Goal: Transaction & Acquisition: Purchase product/service

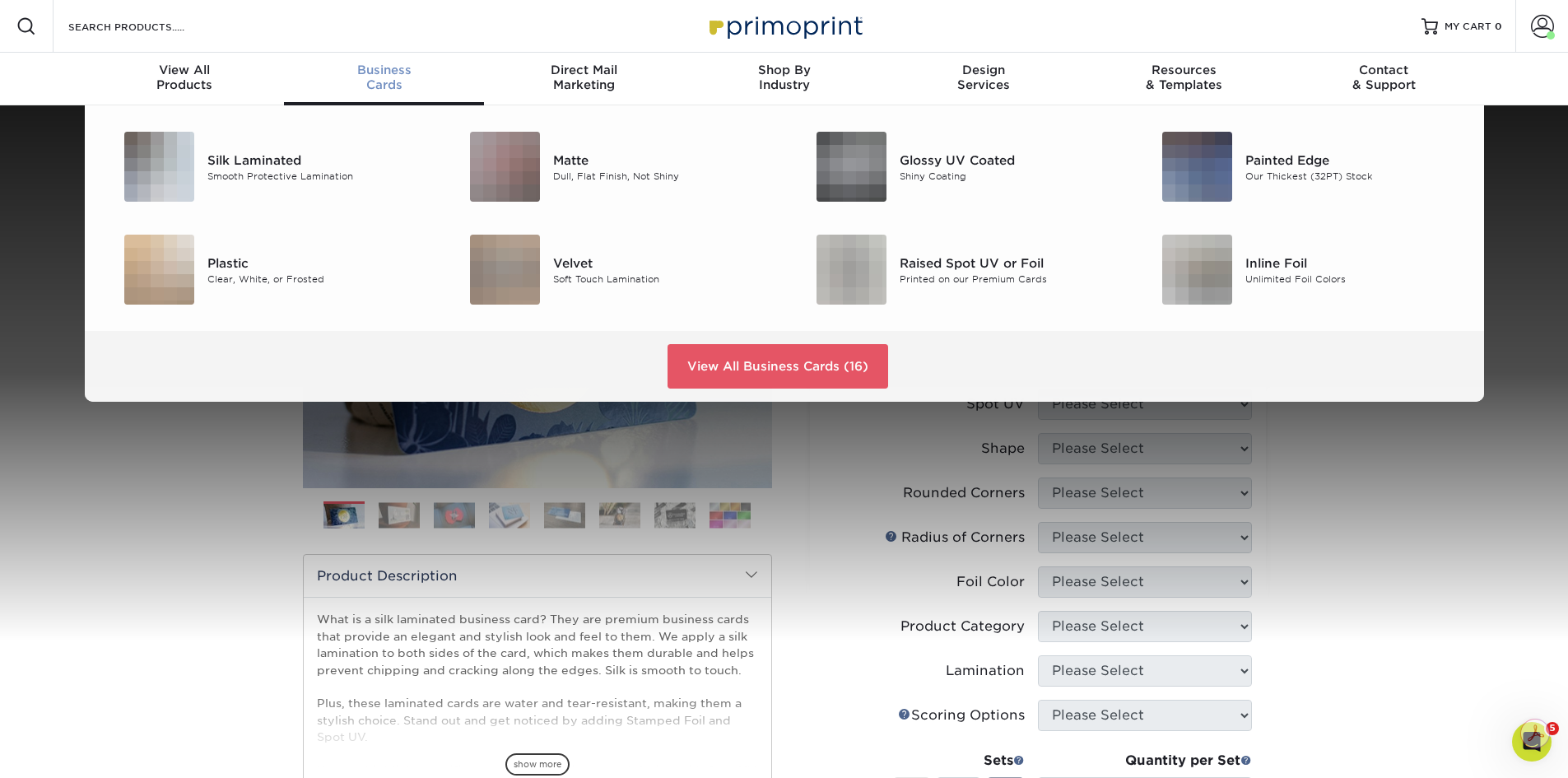
click at [388, 88] on div "Business Cards" at bounding box center [384, 77] width 200 height 30
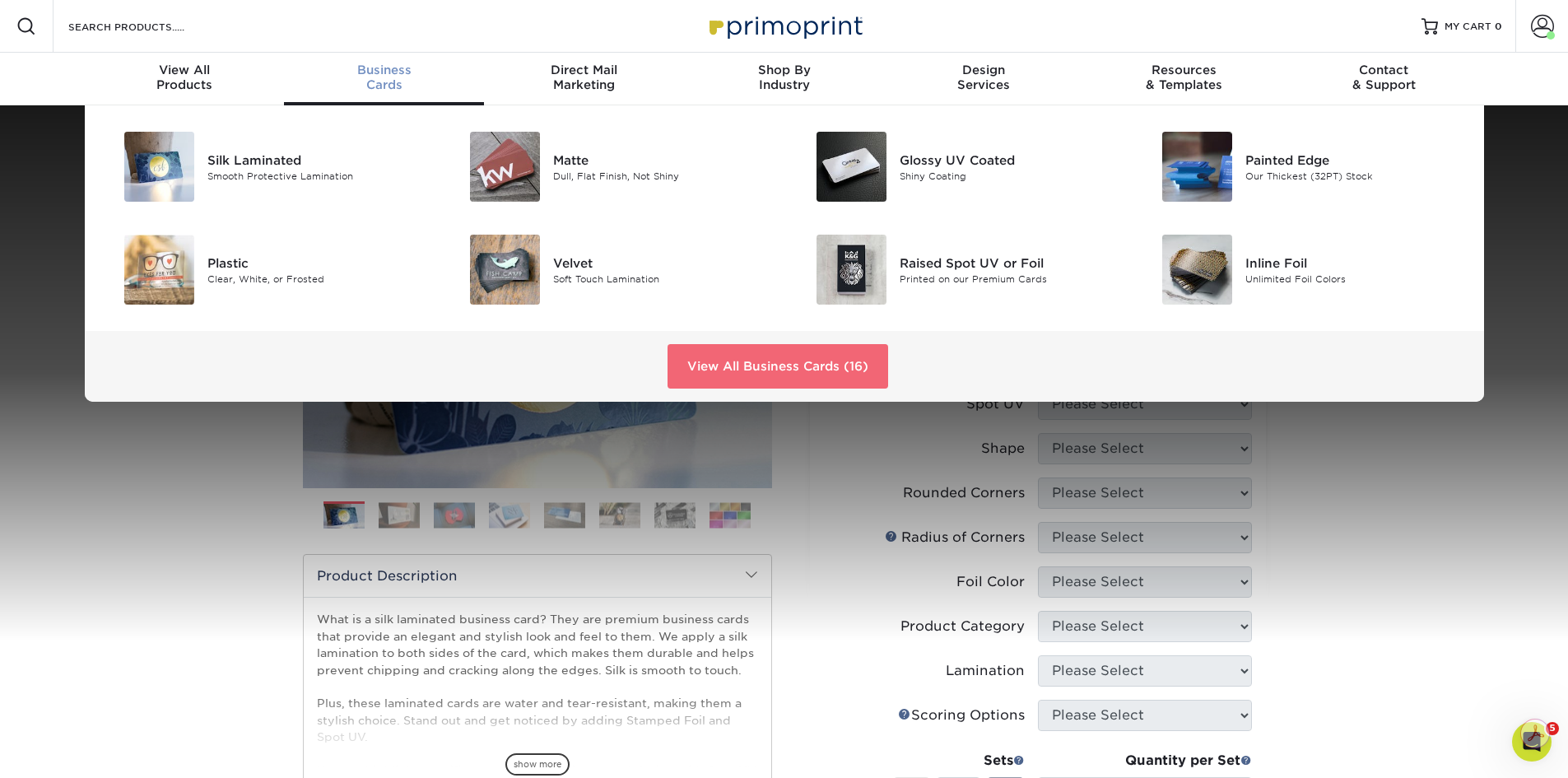
click at [764, 368] on link "View All Business Cards (16)" at bounding box center [777, 367] width 221 height 45
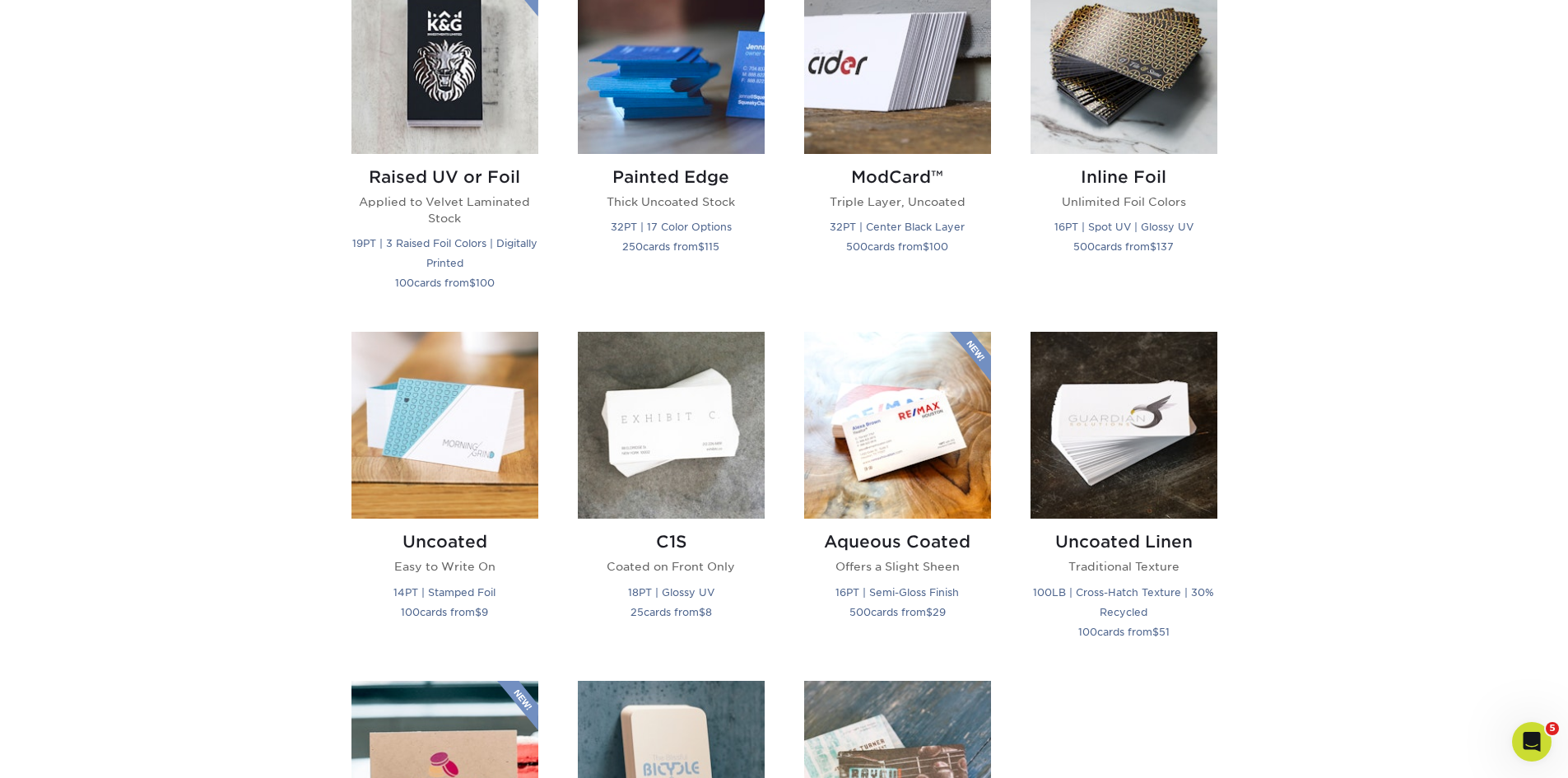
scroll to position [1246, 0]
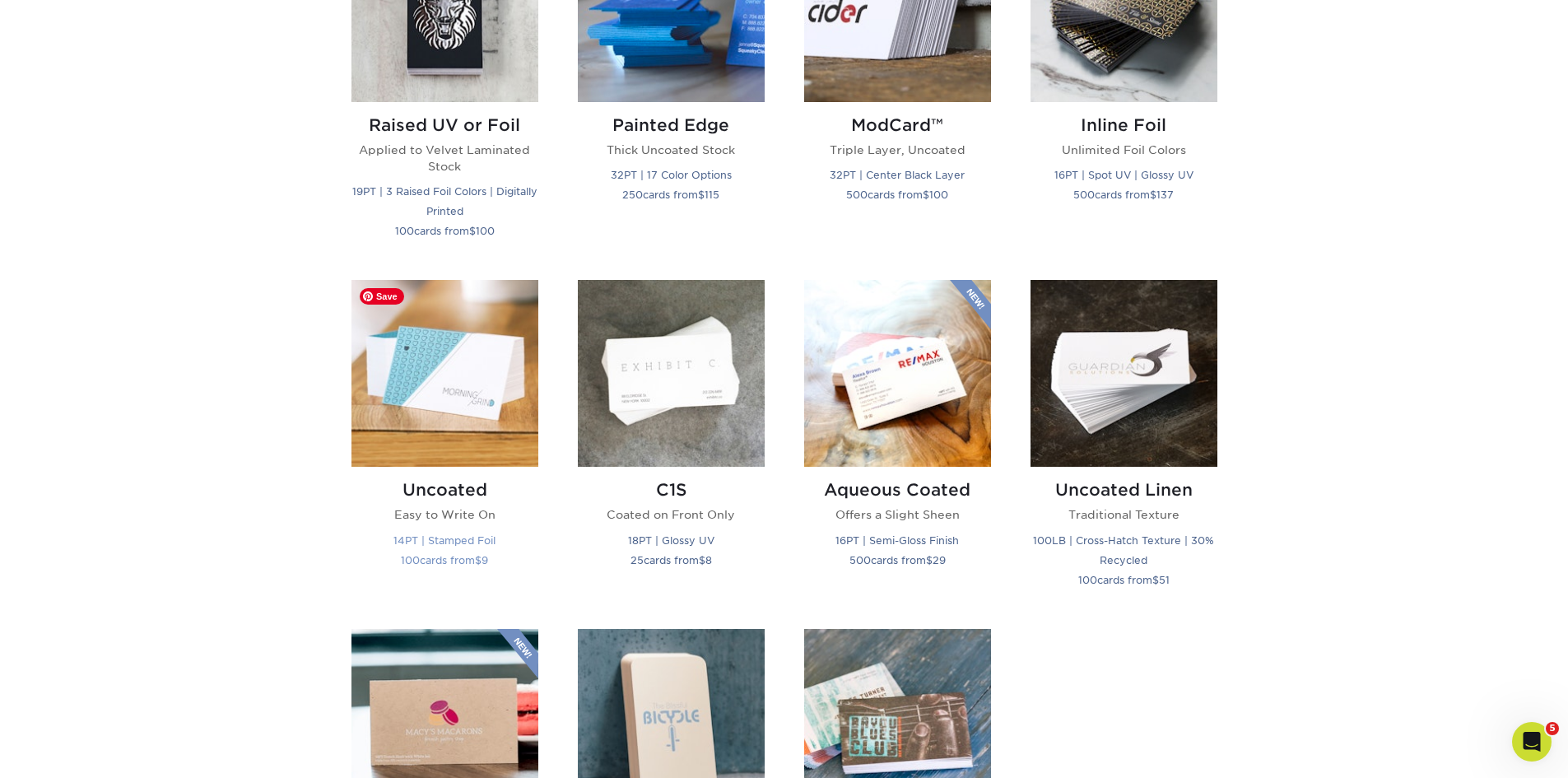
click at [447, 410] on img at bounding box center [445, 374] width 187 height 187
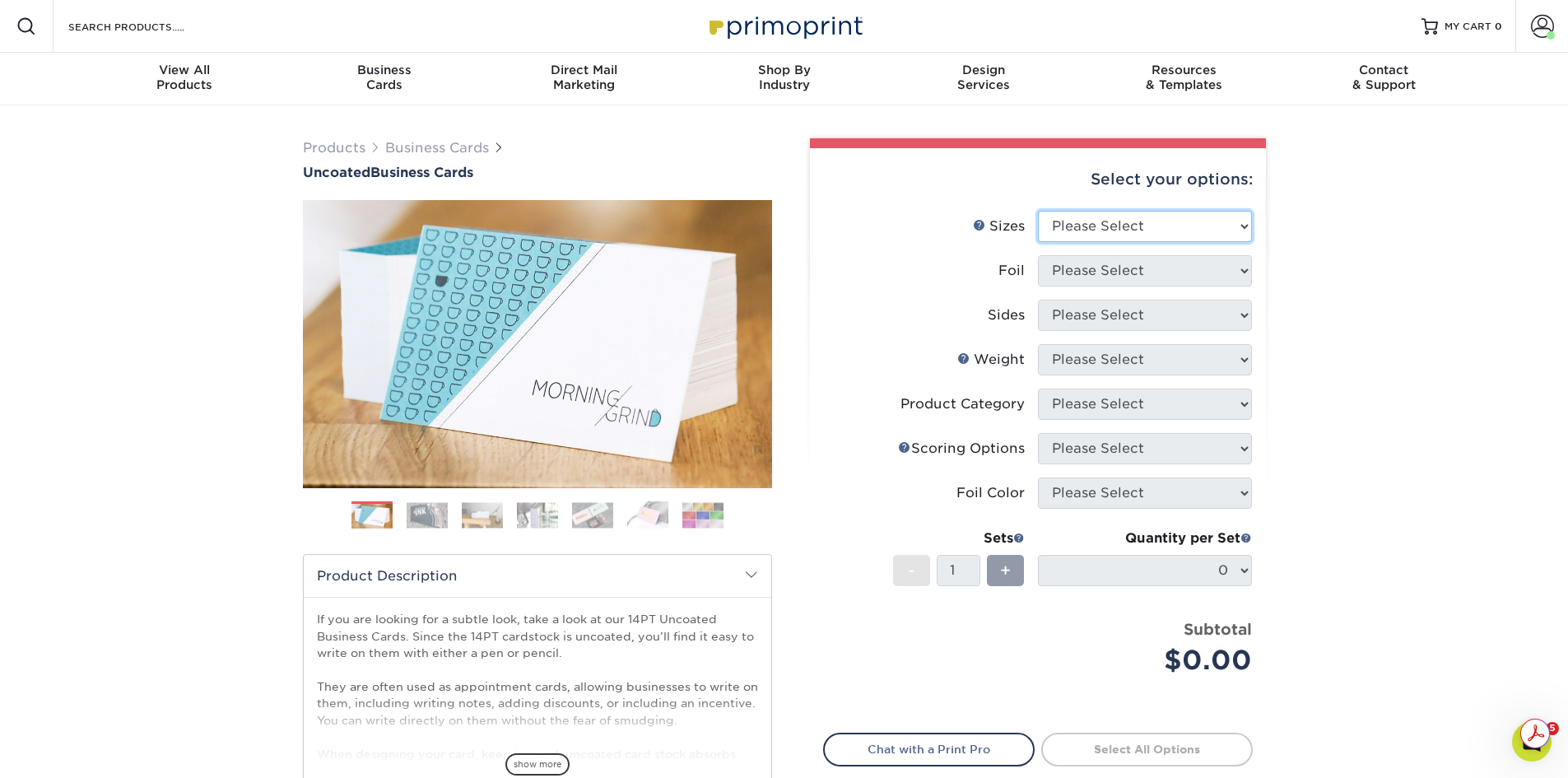
click at [1137, 227] on select "Please Select 1.5" x 3.5" - Mini 1.75" x 3.5" - Mini 2" x 3.5" - Standard 2" x …" at bounding box center [1145, 226] width 214 height 31
select select "2.00x3.50"
click at [1038, 210] on select "Please Select 1.5" x 3.5" - Mini 1.75" x 3.5" - Mini 2" x 3.5" - Standard 2" x …" at bounding box center [1145, 226] width 214 height 31
click at [1136, 269] on select "Please Select Yes No" at bounding box center [1145, 270] width 214 height 31
select select "1"
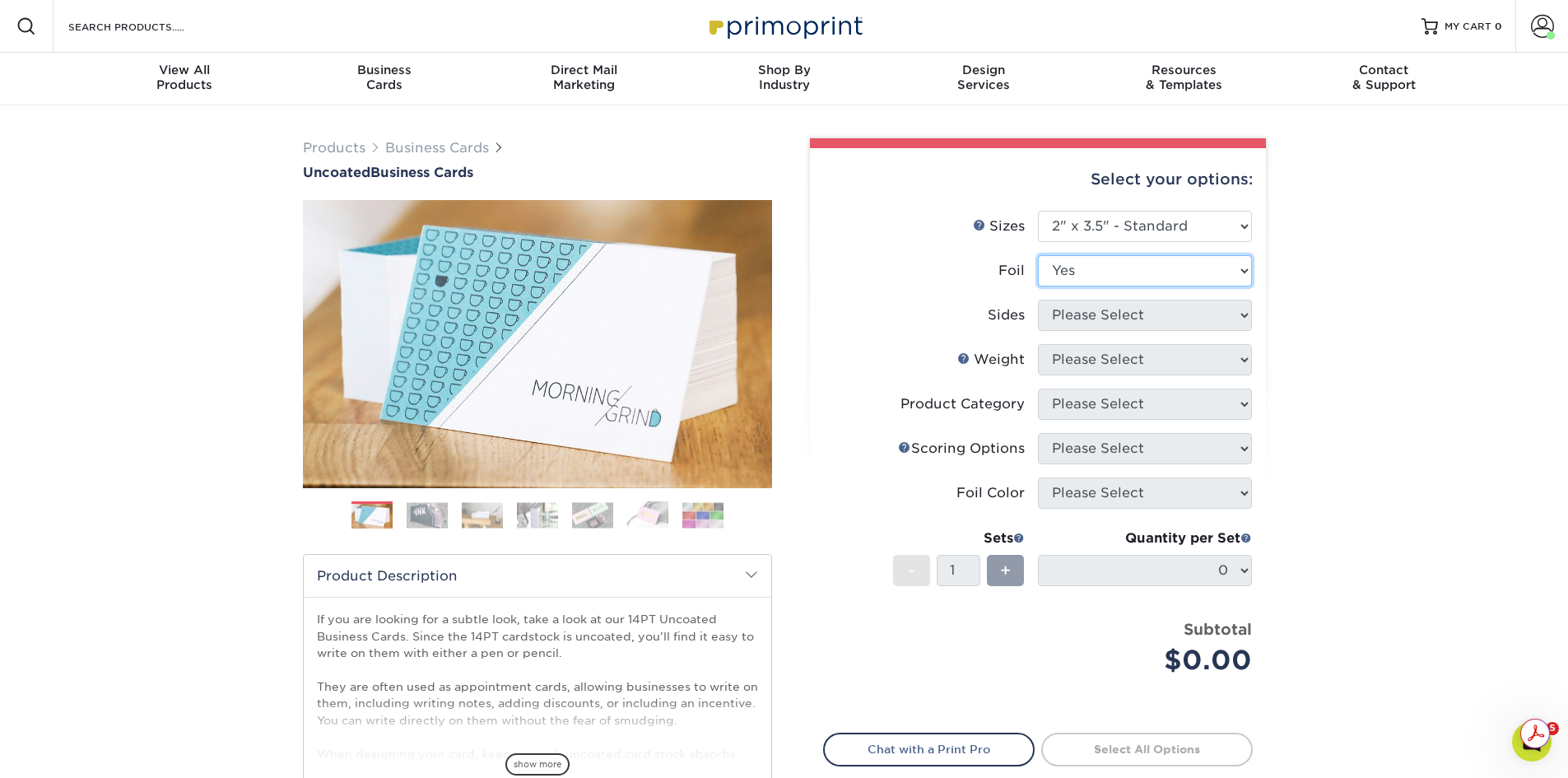
click at [1038, 255] on select "Please Select Yes No" at bounding box center [1145, 270] width 214 height 31
click at [1102, 314] on select "Please Select Print Both Sides - Foil Back Only Print Both Sides - Foil Both Si…" at bounding box center [1145, 315] width 214 height 31
select select "34527644-b4fd-4ffb-9092-1318eefcd9d9"
click at [1038, 300] on select "Please Select Print Both Sides - Foil Back Only Print Both Sides - Foil Both Si…" at bounding box center [1145, 315] width 214 height 31
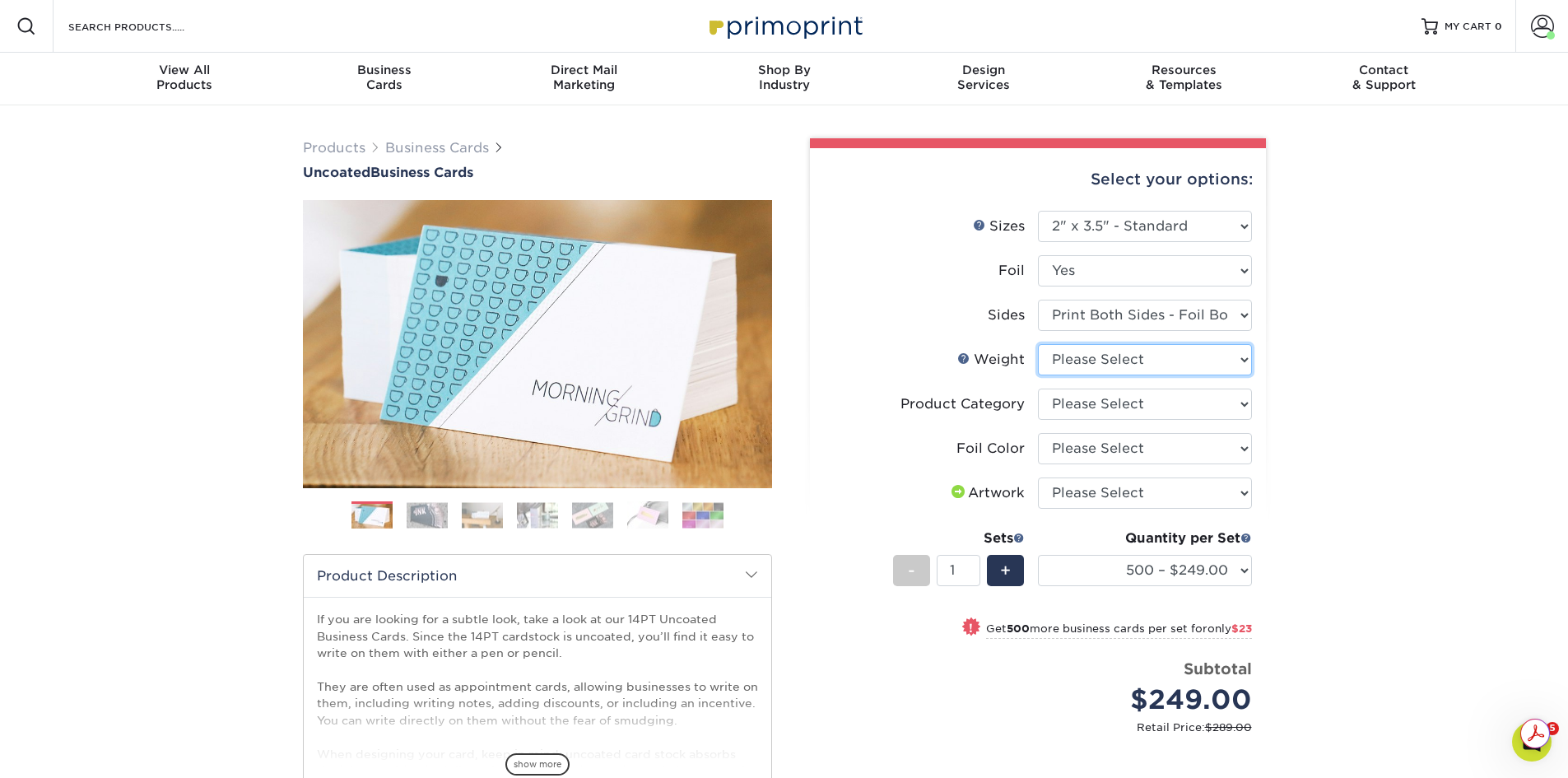
click at [1082, 359] on select "Please Select 14PT Uncoated" at bounding box center [1145, 360] width 214 height 31
select select "14PT Uncoated"
click at [1038, 344] on select "Please Select 14PT Uncoated" at bounding box center [1145, 360] width 214 height 31
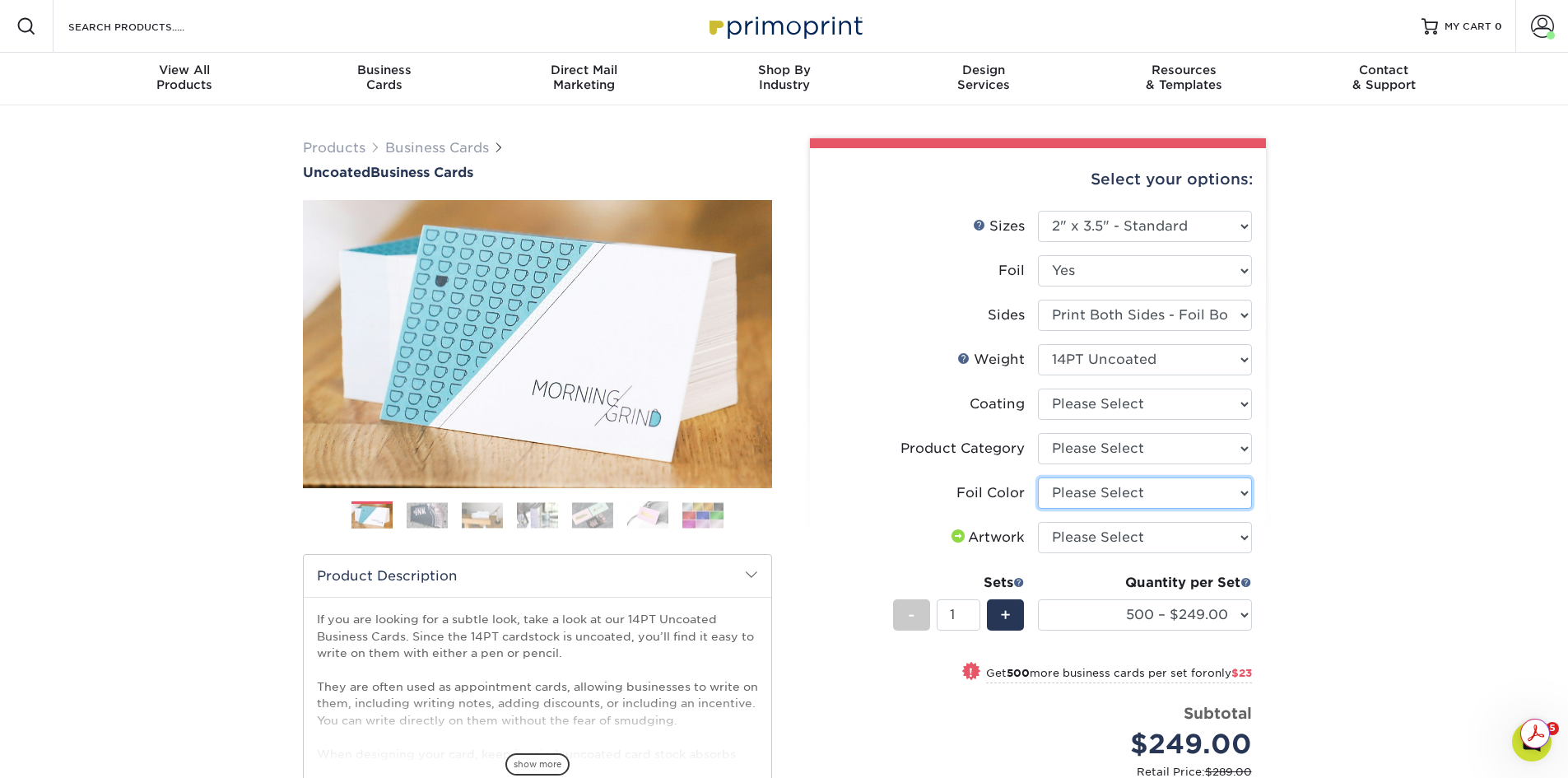
click at [1106, 478] on select "Please Select Silver Foil Black Foil Blue Foil Copper Foil Gold Foil Red Foil R…" at bounding box center [1145, 493] width 214 height 31
select select "acffa4a5-22f9-4585-ba3f-0adaa54b8c85"
click at [1038, 477] on select "Please Select Silver Foil Black Foil Blue Foil Copper Foil Gold Foil Red Foil R…" at bounding box center [1145, 493] width 214 height 31
click at [1127, 619] on select "500 – $249.00 1000 – $272.00 2500 – $618.00 5000 – $1165.00" at bounding box center [1145, 615] width 214 height 31
click at [1038, 599] on select "500 – $249.00 1000 – $272.00 2500 – $618.00 5000 – $1165.00" at bounding box center [1145, 615] width 214 height 31
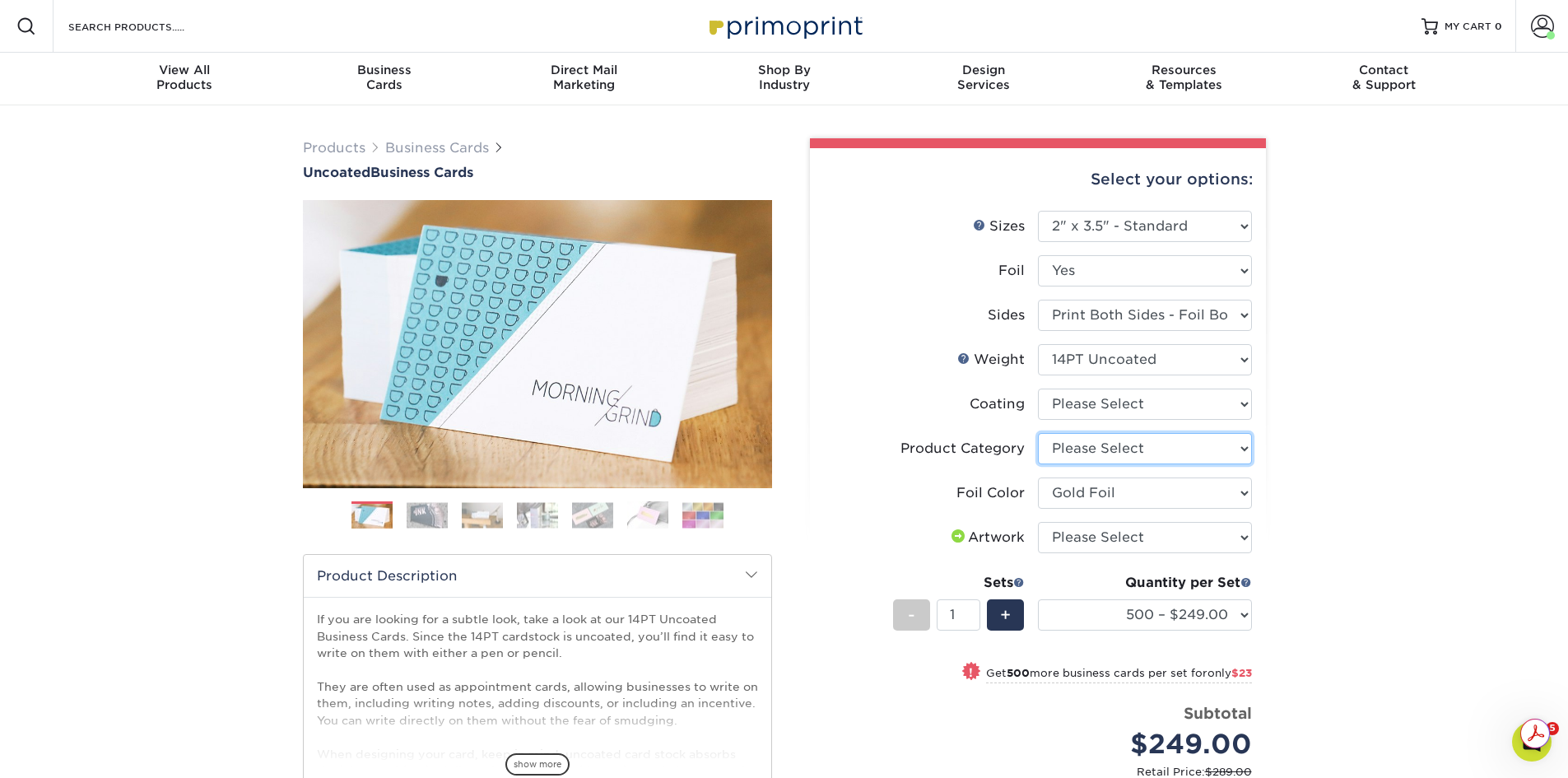
drag, startPoint x: 1101, startPoint y: 442, endPoint x: 1092, endPoint y: 450, distance: 12.0
click at [1101, 444] on select "Please Select Business Cards" at bounding box center [1145, 448] width 214 height 31
select select "3b5148f1-0588-4f88-a218-97bcfdce65c1"
click at [1038, 433] on select "Please Select Business Cards" at bounding box center [1145, 448] width 214 height 31
click at [1105, 405] on select at bounding box center [1145, 404] width 214 height 31
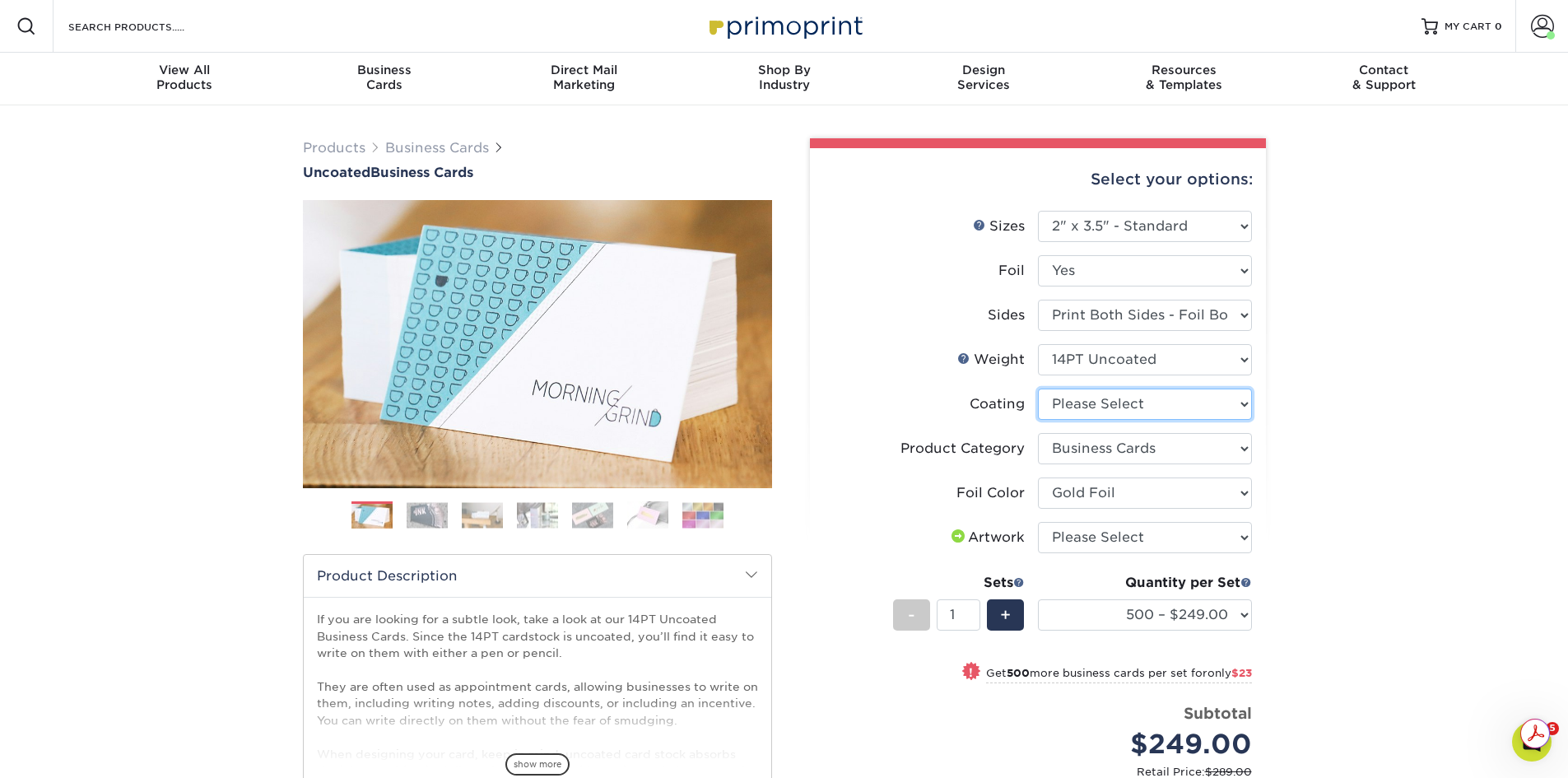
select select "3e7618de-abca-4bda-9f97-8b9129e913d8"
click at [1038, 389] on select at bounding box center [1145, 404] width 214 height 31
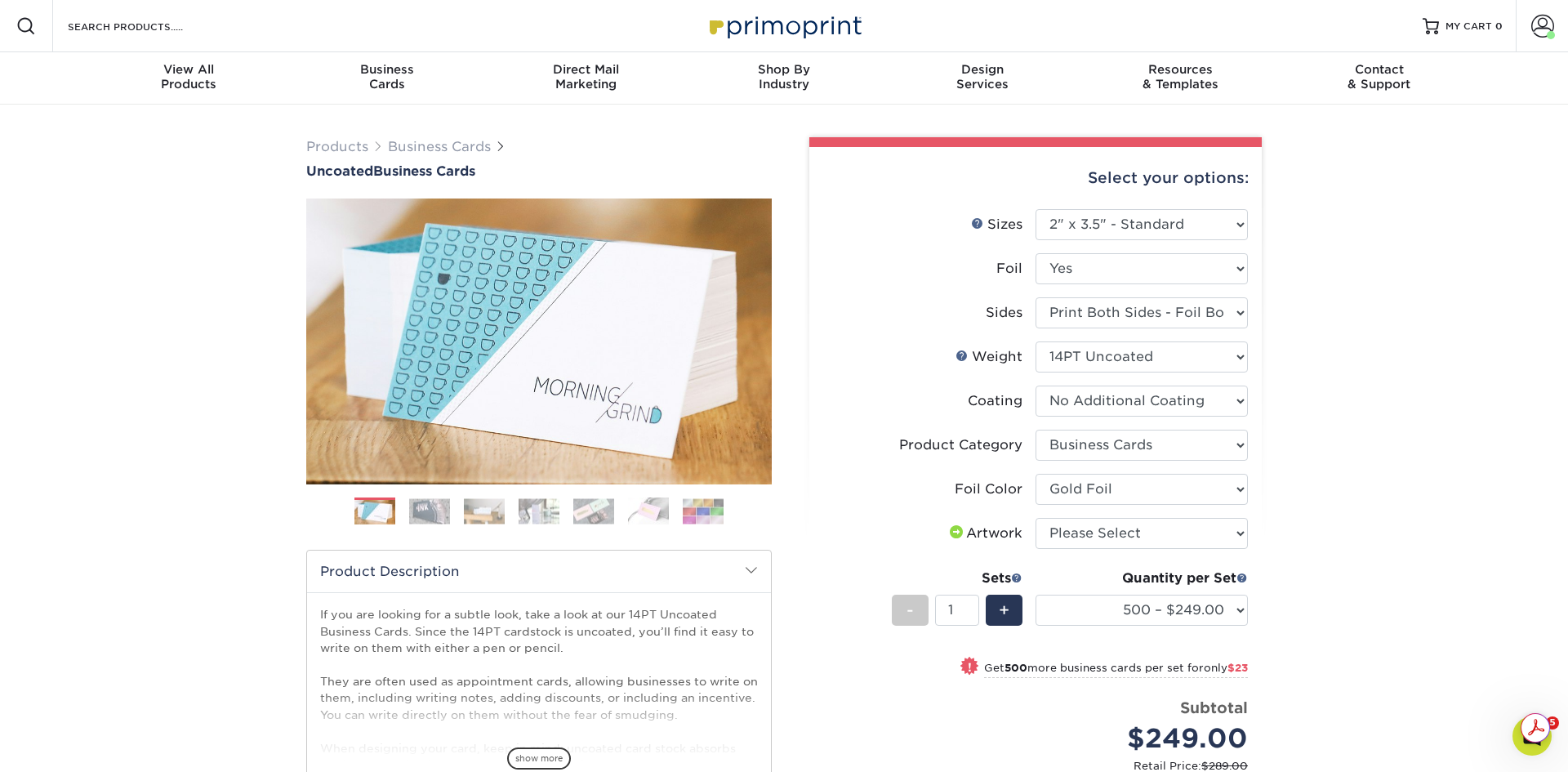
select select "-1"
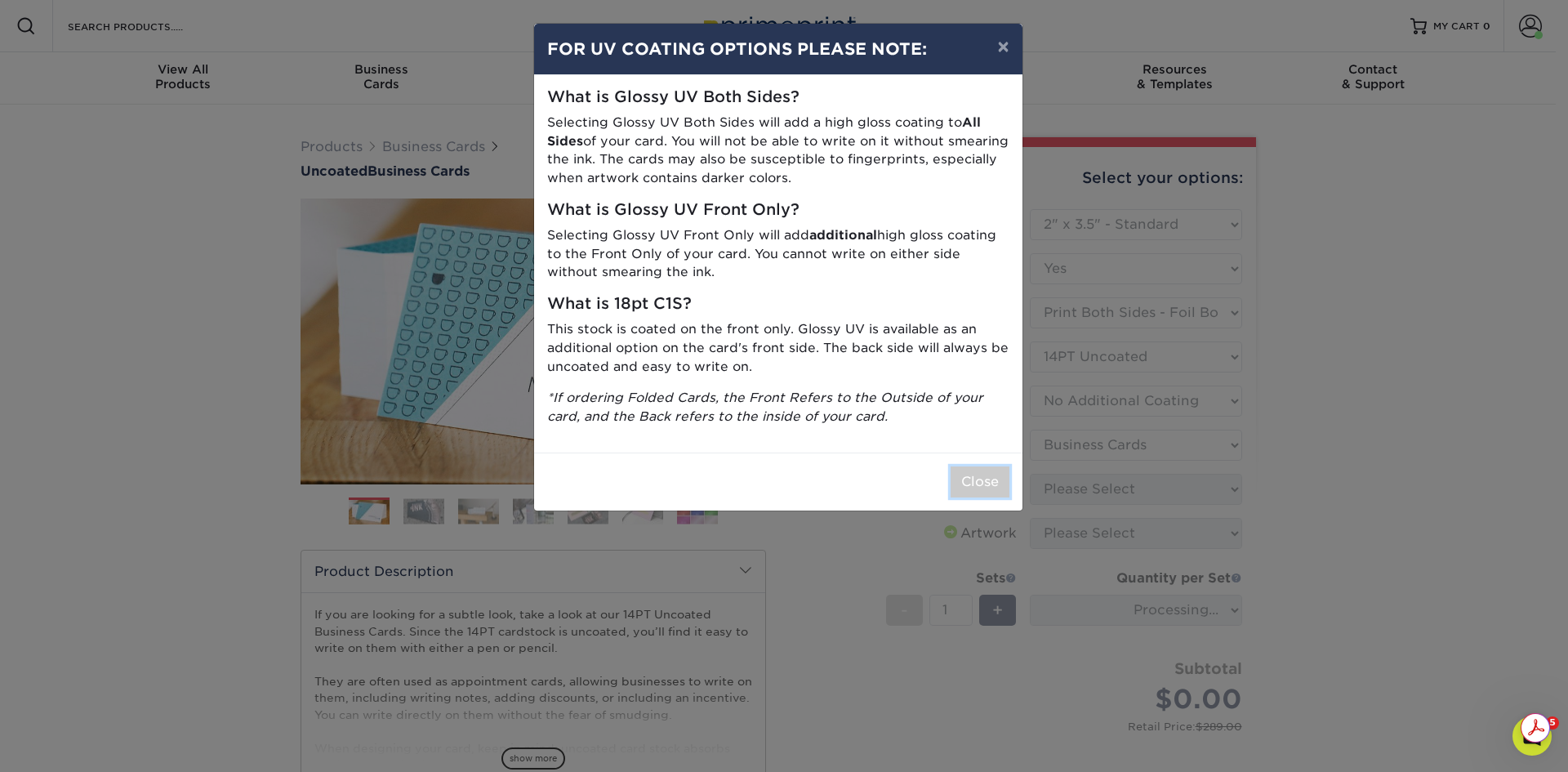
click at [982, 474] on button "Close" at bounding box center [979, 481] width 59 height 31
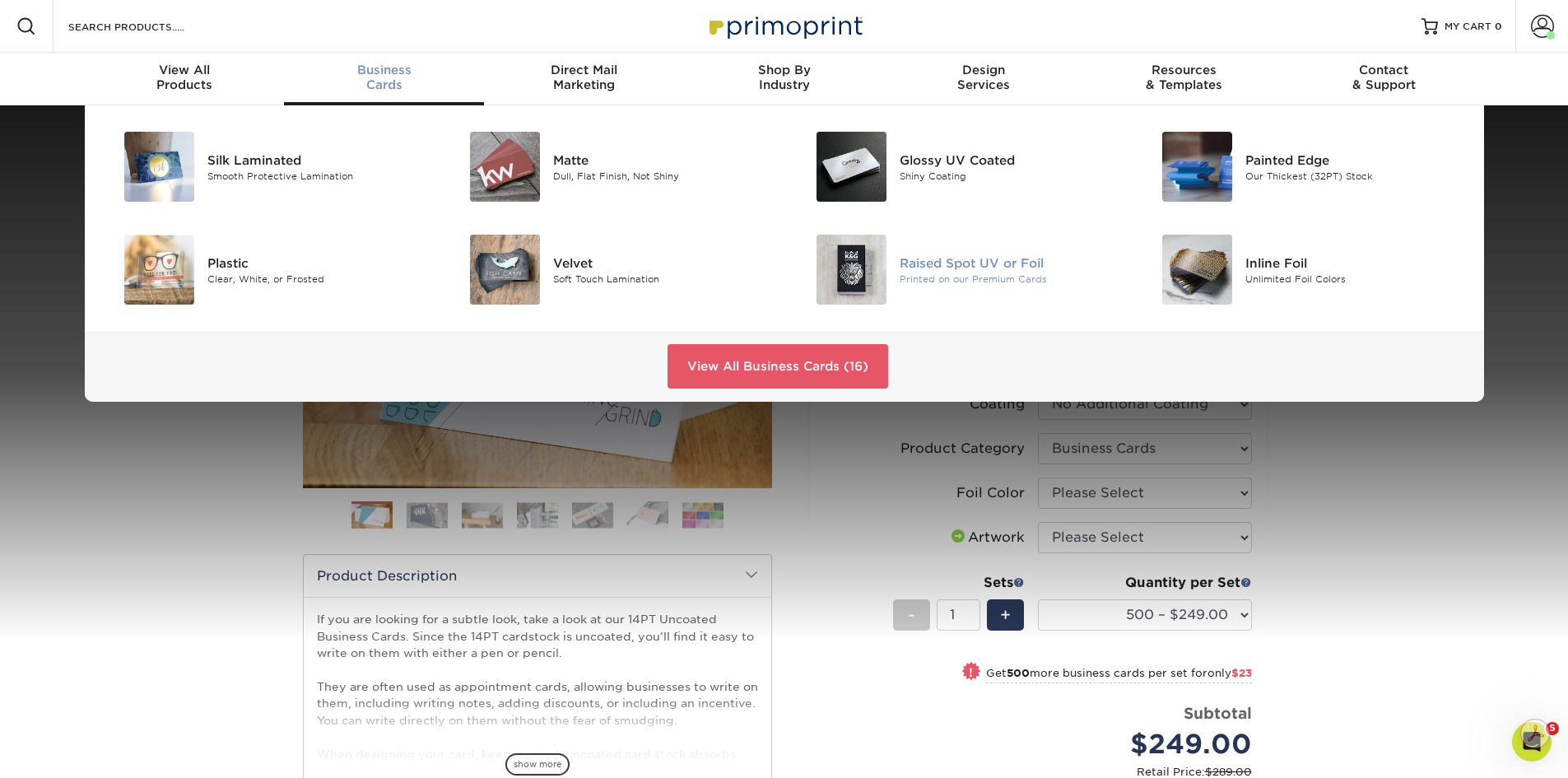
click at [851, 269] on img at bounding box center [851, 269] width 70 height 70
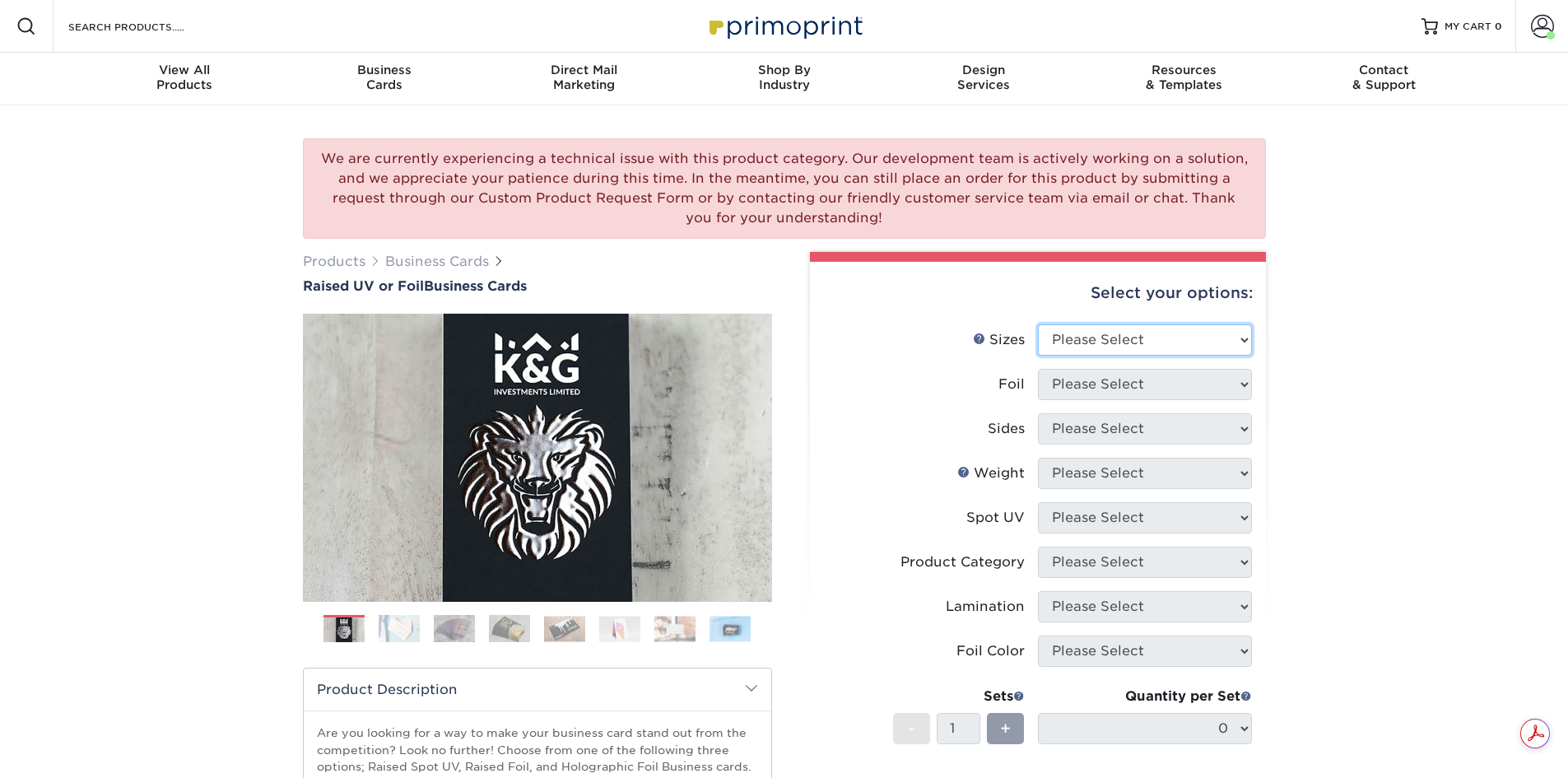
click at [1141, 331] on select "Please Select 2" x 3.5" - Standard" at bounding box center [1145, 340] width 214 height 31
select select "2.00x3.50"
click at [1038, 325] on select "Please Select 2" x 3.5" - Standard" at bounding box center [1145, 340] width 214 height 31
click at [1142, 385] on select "Please Select No Yes" at bounding box center [1145, 384] width 214 height 31
select select "1"
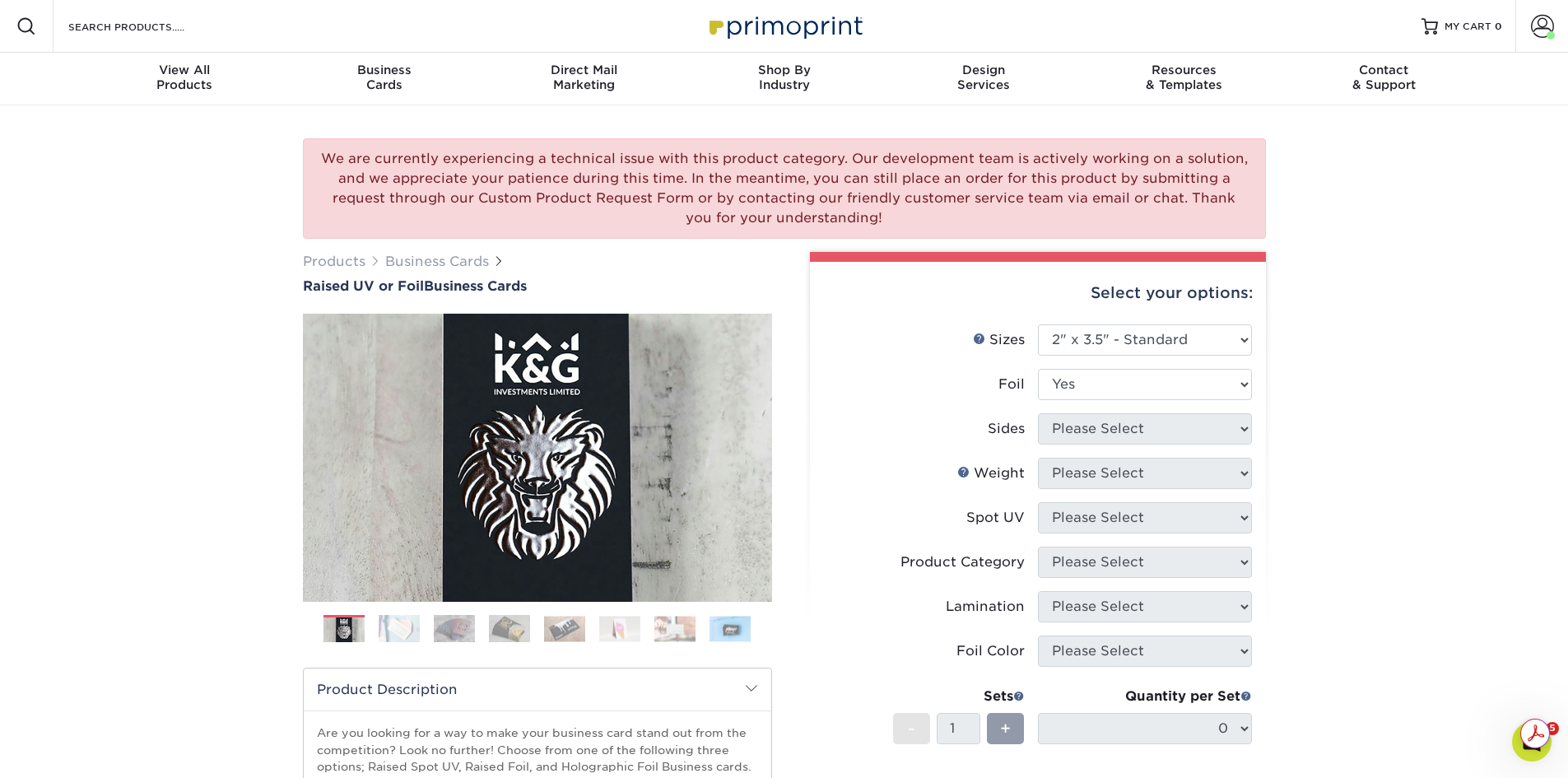
click at [1038, 368] on select "Please Select No Yes" at bounding box center [1145, 384] width 214 height 31
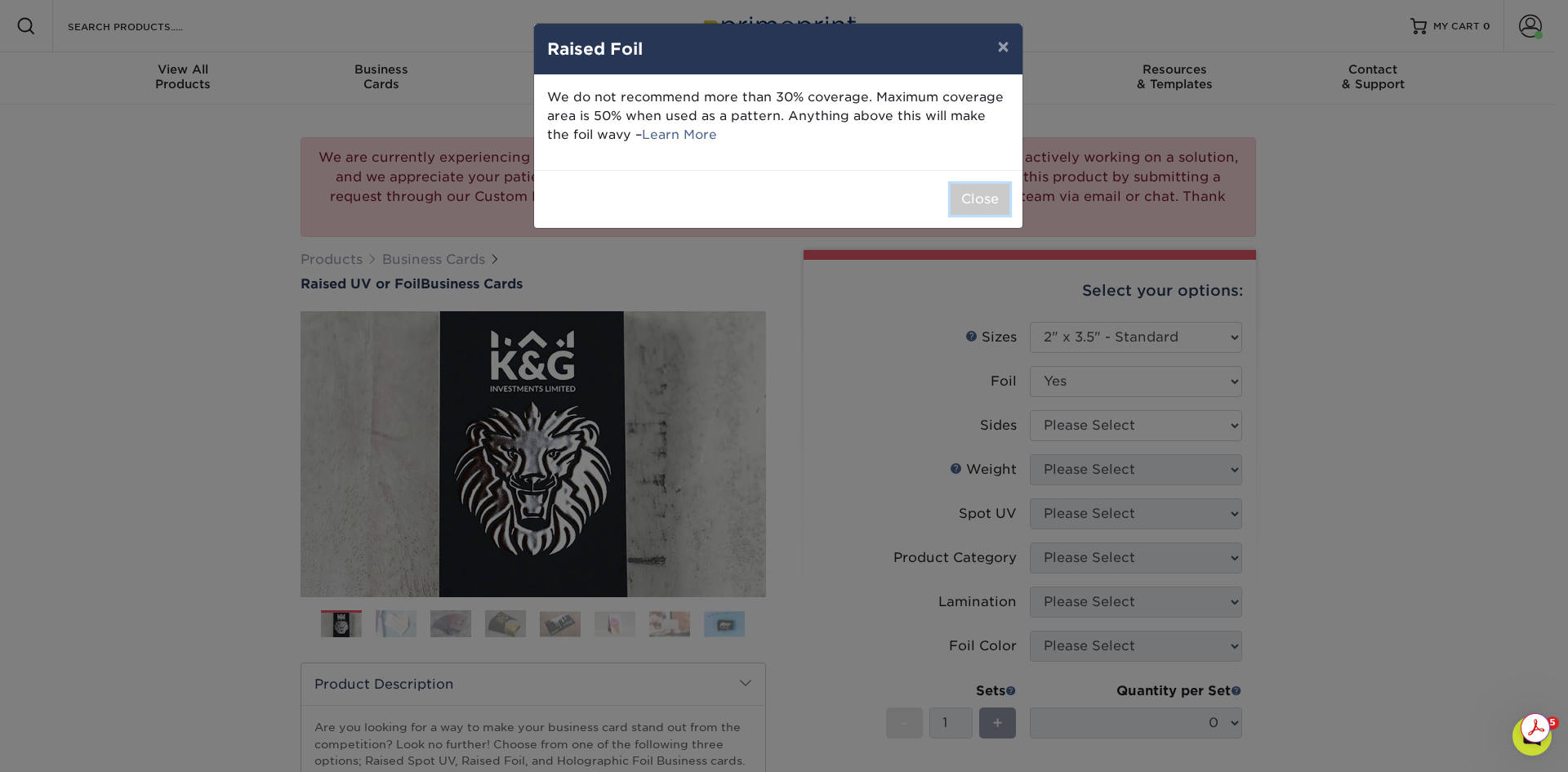
drag, startPoint x: 983, startPoint y: 198, endPoint x: 976, endPoint y: 203, distance: 8.6
click at [979, 197] on button "Close" at bounding box center [979, 199] width 59 height 31
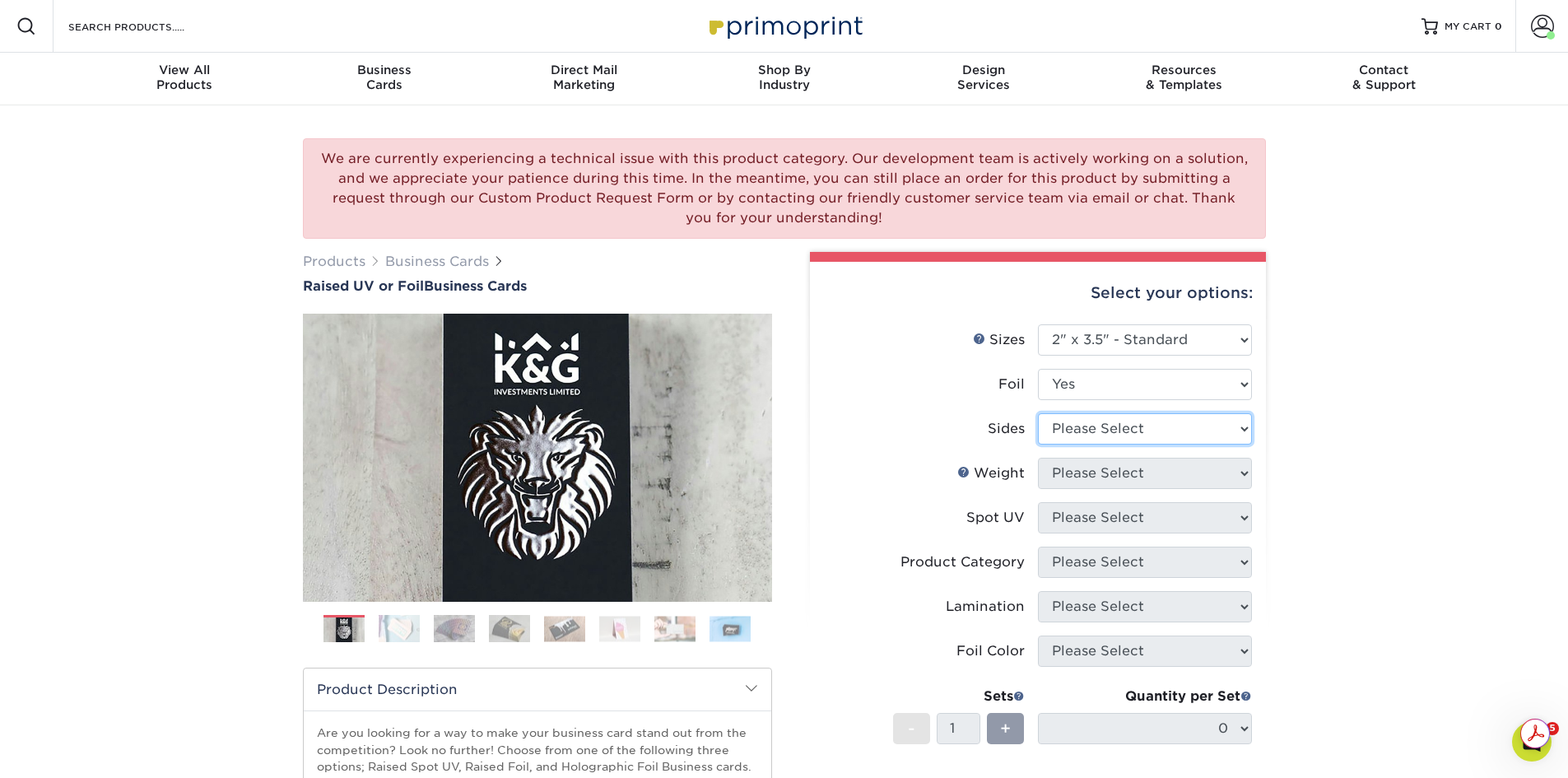
click at [1108, 429] on select "Please Select Print Both Sides - Foil Both Sides Print Both Sides - Foil Front …" at bounding box center [1145, 429] width 214 height 31
select select "34527644-b4fd-4ffb-9092-1318eefcd9d9"
click at [1038, 413] on select "Please Select Print Both Sides - Foil Both Sides Print Both Sides - Foil Front …" at bounding box center [1145, 429] width 214 height 31
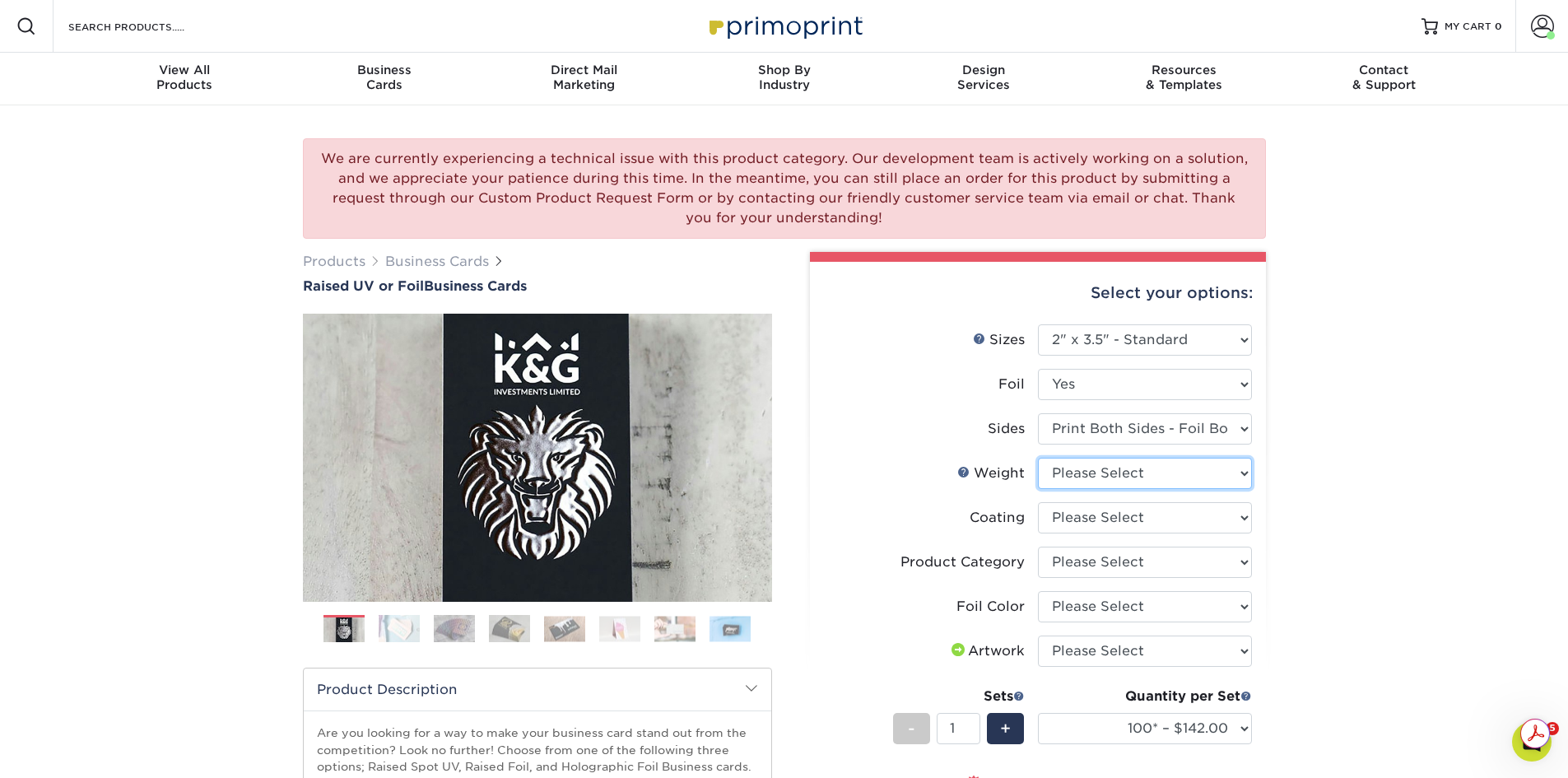
click at [1173, 477] on select "Please Select 16PT" at bounding box center [1145, 473] width 214 height 31
select select "16PT"
click at [1038, 458] on select "Please Select 16PT" at bounding box center [1145, 473] width 214 height 31
click at [1160, 517] on select at bounding box center [1145, 518] width 214 height 31
select select "3e7618de-abca-4bda-9f97-8b9129e913d8"
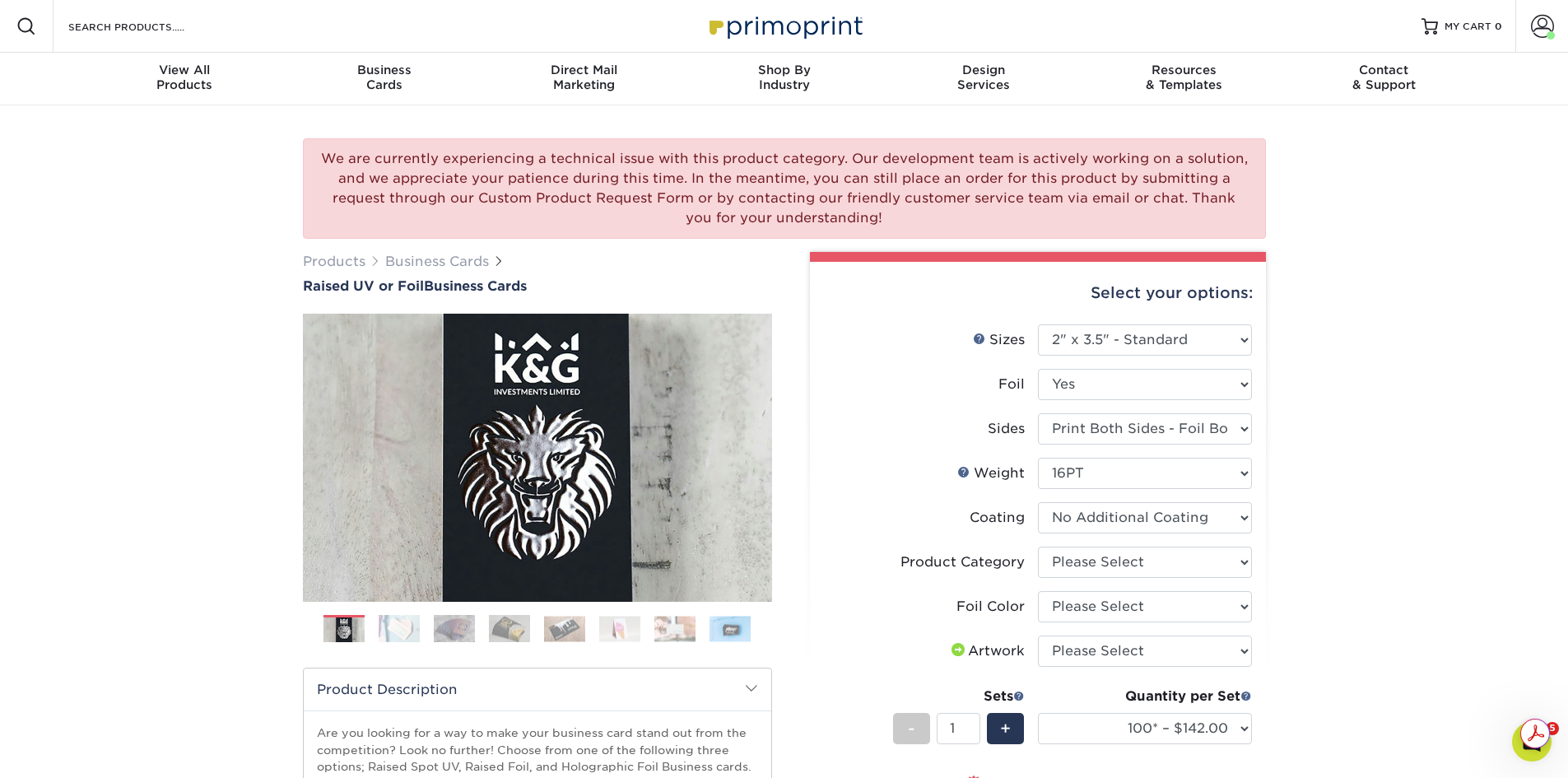
click at [1038, 502] on select at bounding box center [1145, 518] width 214 height 31
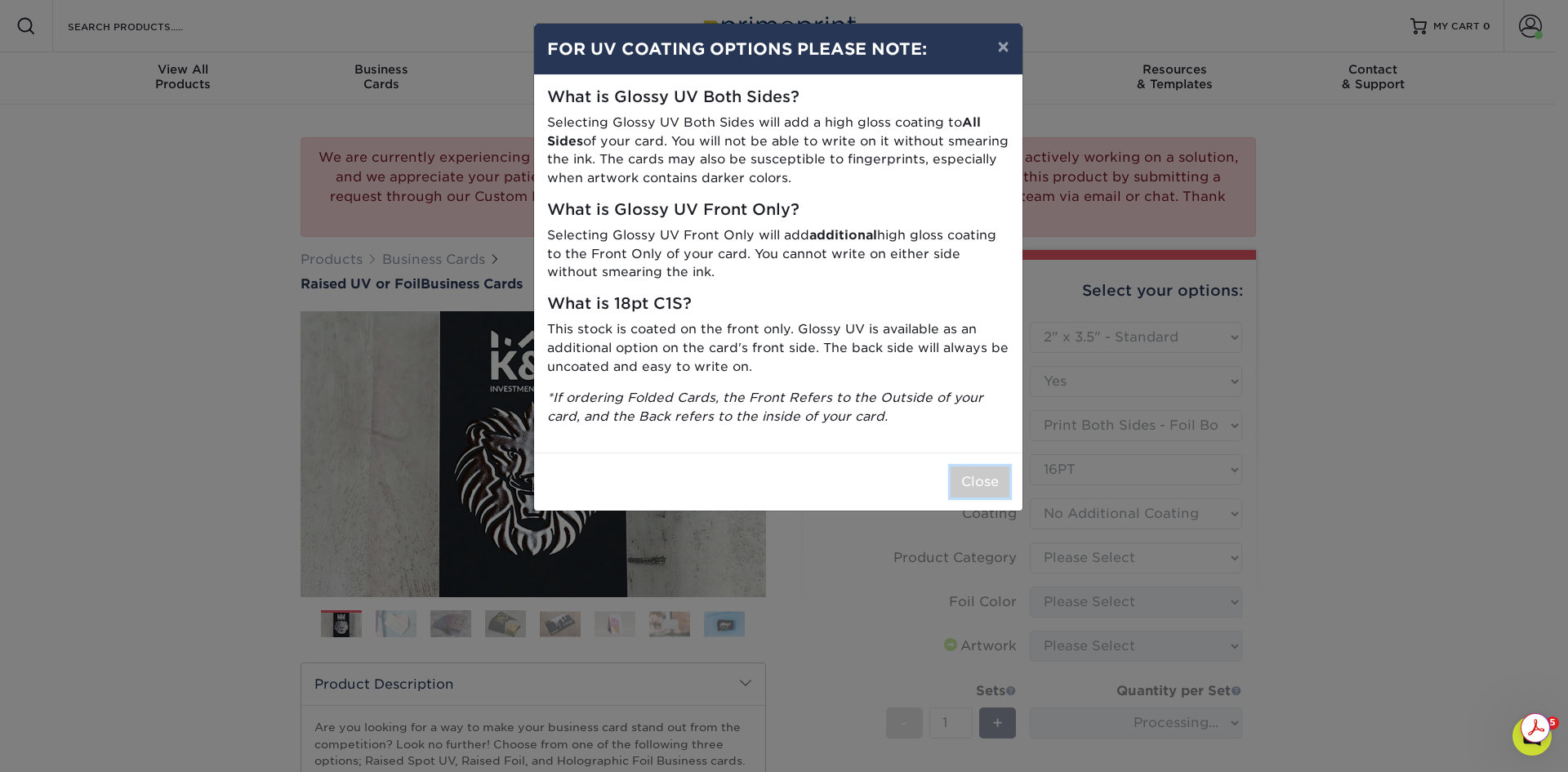
drag, startPoint x: 998, startPoint y: 475, endPoint x: 1015, endPoint y: 488, distance: 21.4
click at [999, 476] on button "Close" at bounding box center [979, 481] width 59 height 31
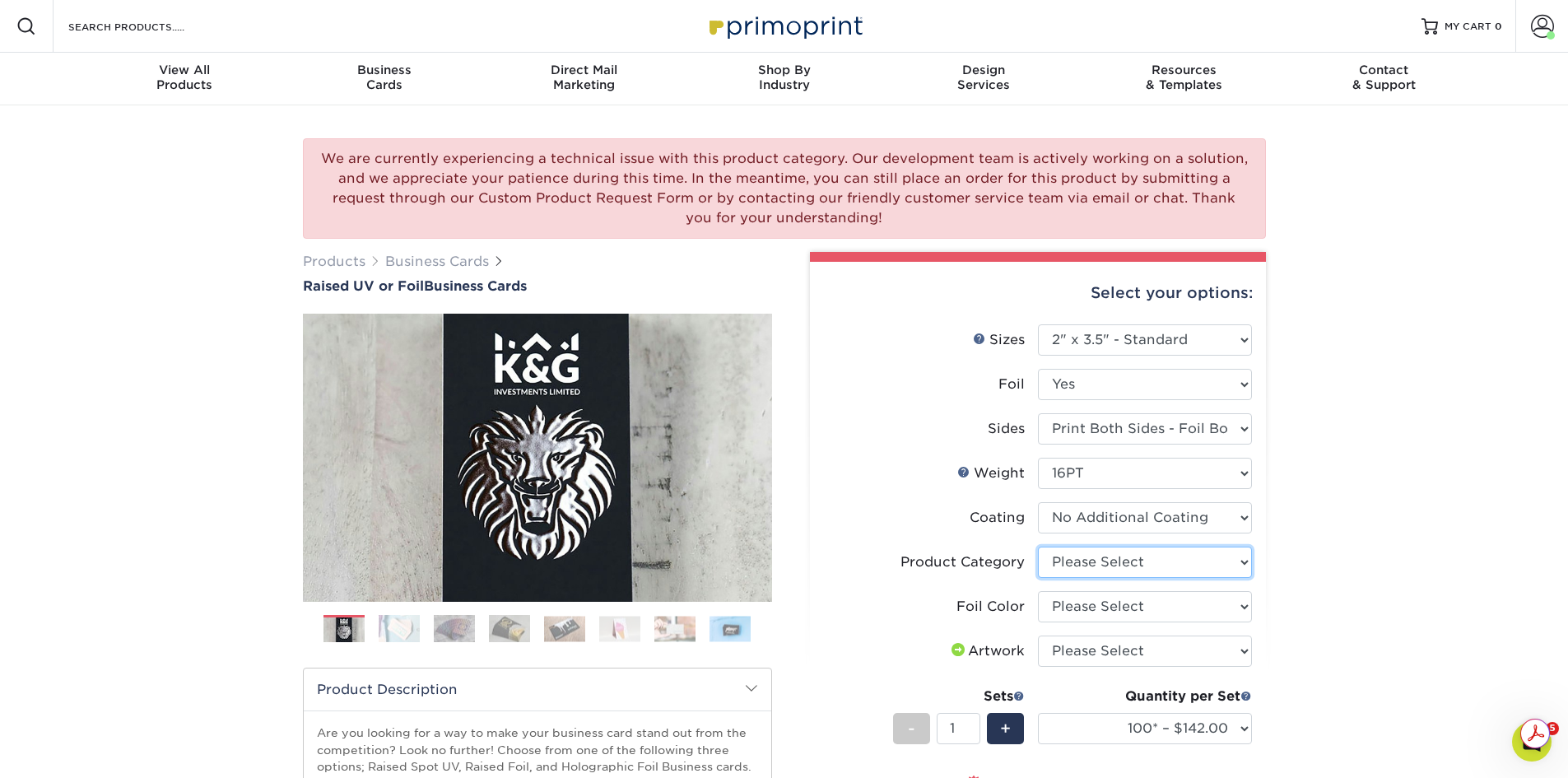
click at [1126, 564] on select "Please Select Business Cards" at bounding box center [1145, 562] width 214 height 31
select select "3b5148f1-0588-4f88-a218-97bcfdce65c1"
click at [1038, 547] on select "Please Select Business Cards" at bounding box center [1145, 562] width 214 height 31
click at [1137, 607] on select "Please Select Silver Foil Gold Foil Holographic Foil" at bounding box center [1145, 606] width 214 height 31
select select "acffa4a5-22f9-4585-ba3f-0adaa54b8c85"
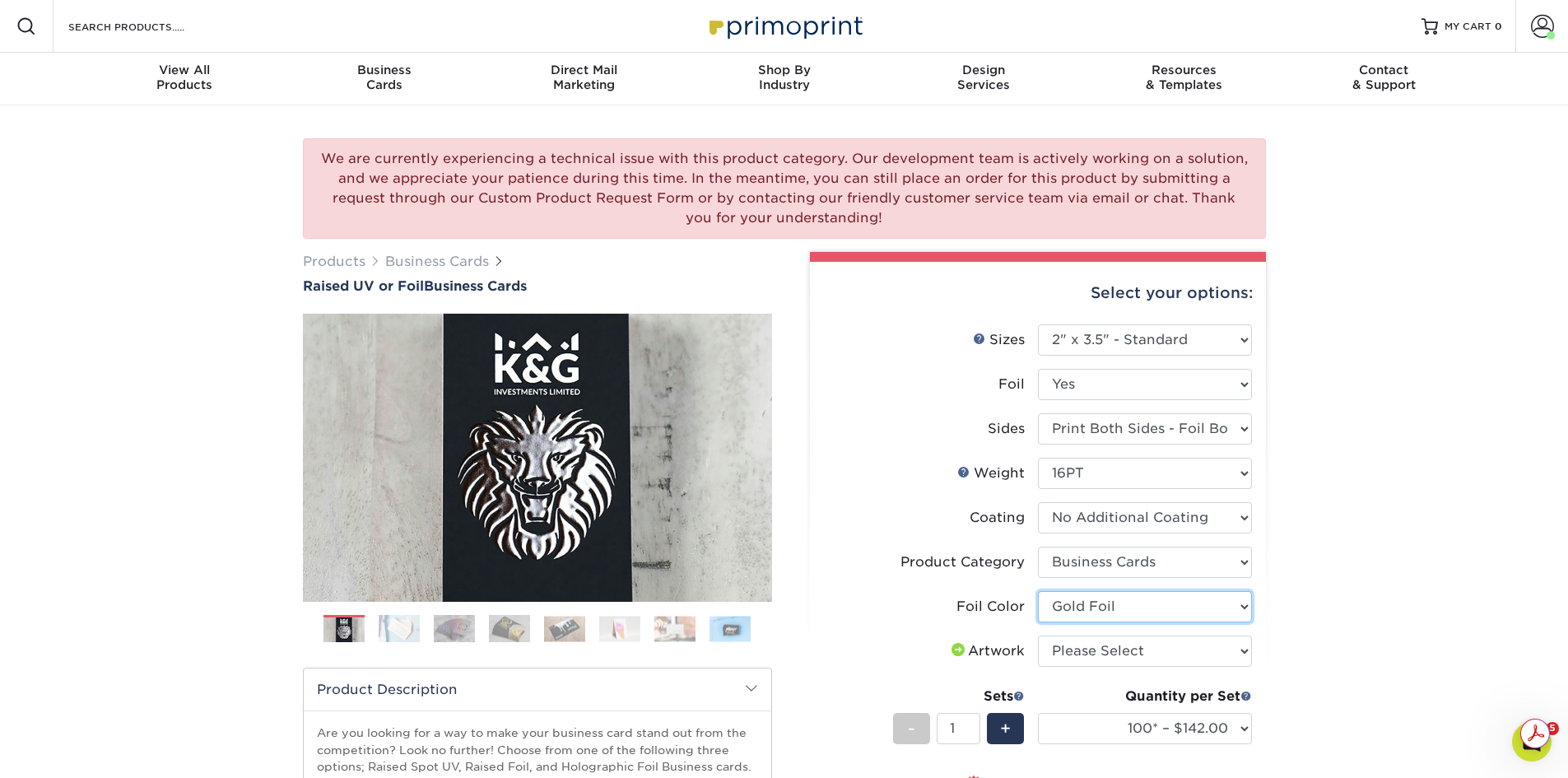
click at [1038, 591] on select "Please Select Silver Foil Gold Foil Holographic Foil" at bounding box center [1145, 606] width 214 height 31
click at [1146, 653] on select "Please Select I will upload files I need a design - $100" at bounding box center [1145, 651] width 214 height 31
select select "upload"
click at [1038, 635] on select "Please Select I will upload files I need a design - $100" at bounding box center [1145, 651] width 214 height 31
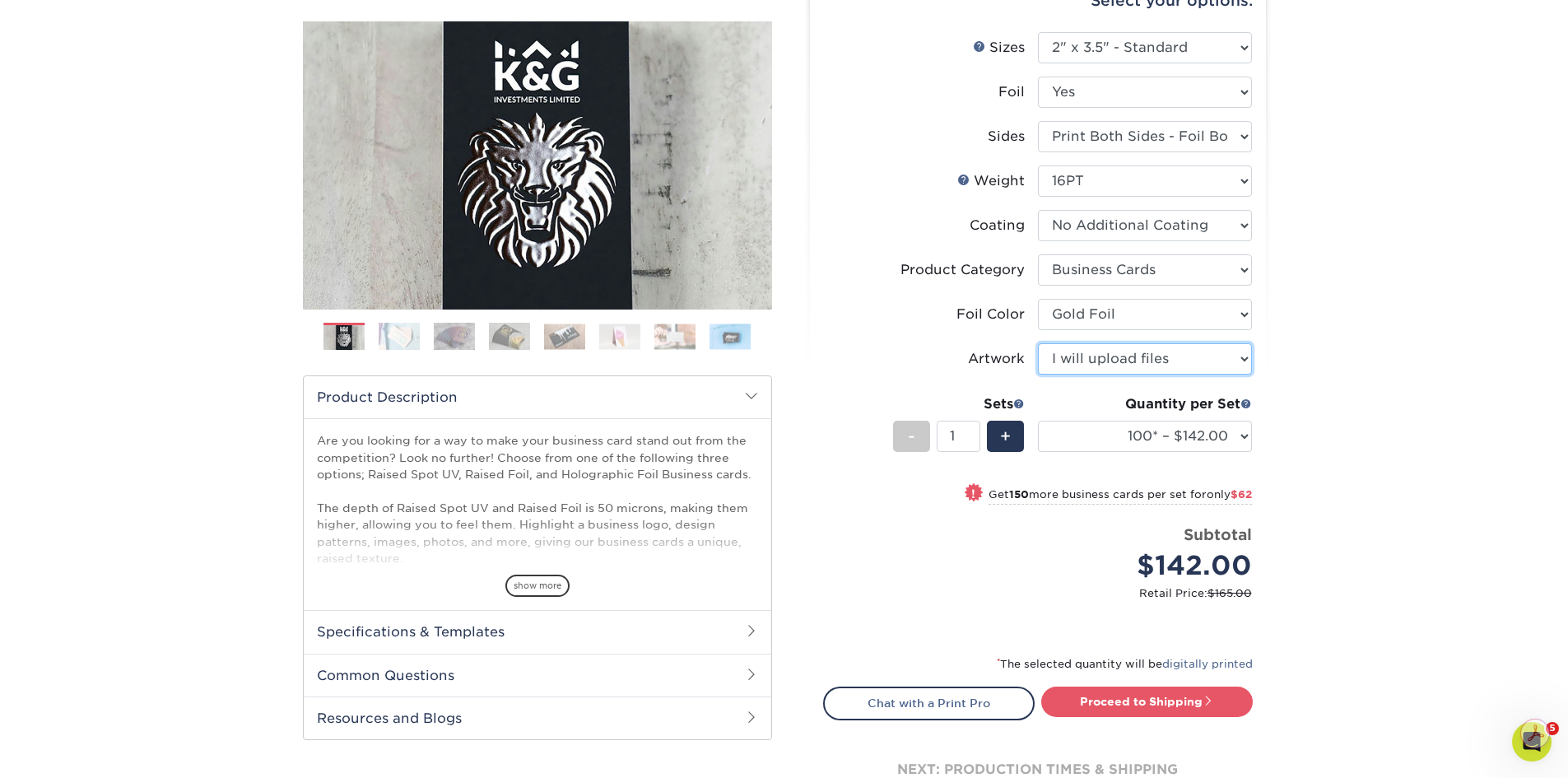
scroll to position [300, 0]
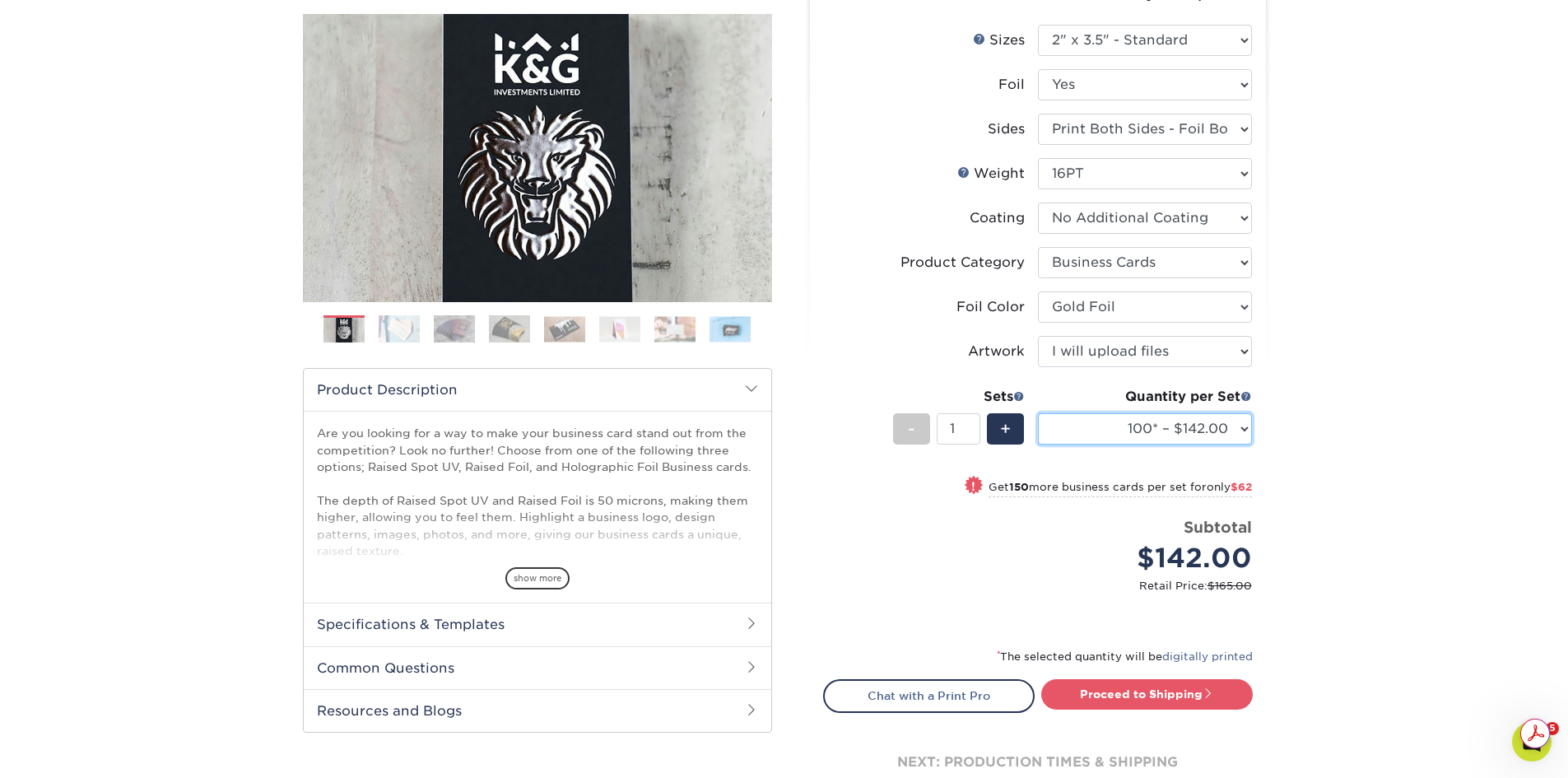
click at [1219, 430] on select "100* – $142.00 250* – $204.00 500* – $275.00" at bounding box center [1145, 429] width 214 height 31
click at [1038, 413] on select "100* – $142.00 250* – $204.00 500* – $275.00" at bounding box center [1145, 429] width 214 height 31
click at [1114, 429] on select "100* – $142.00 250* – $204.00 500* – $275.00" at bounding box center [1145, 429] width 214 height 31
select select "100* – $142.00"
click at [1038, 413] on select "100* – $142.00 250* – $204.00 500* – $275.00" at bounding box center [1145, 429] width 214 height 31
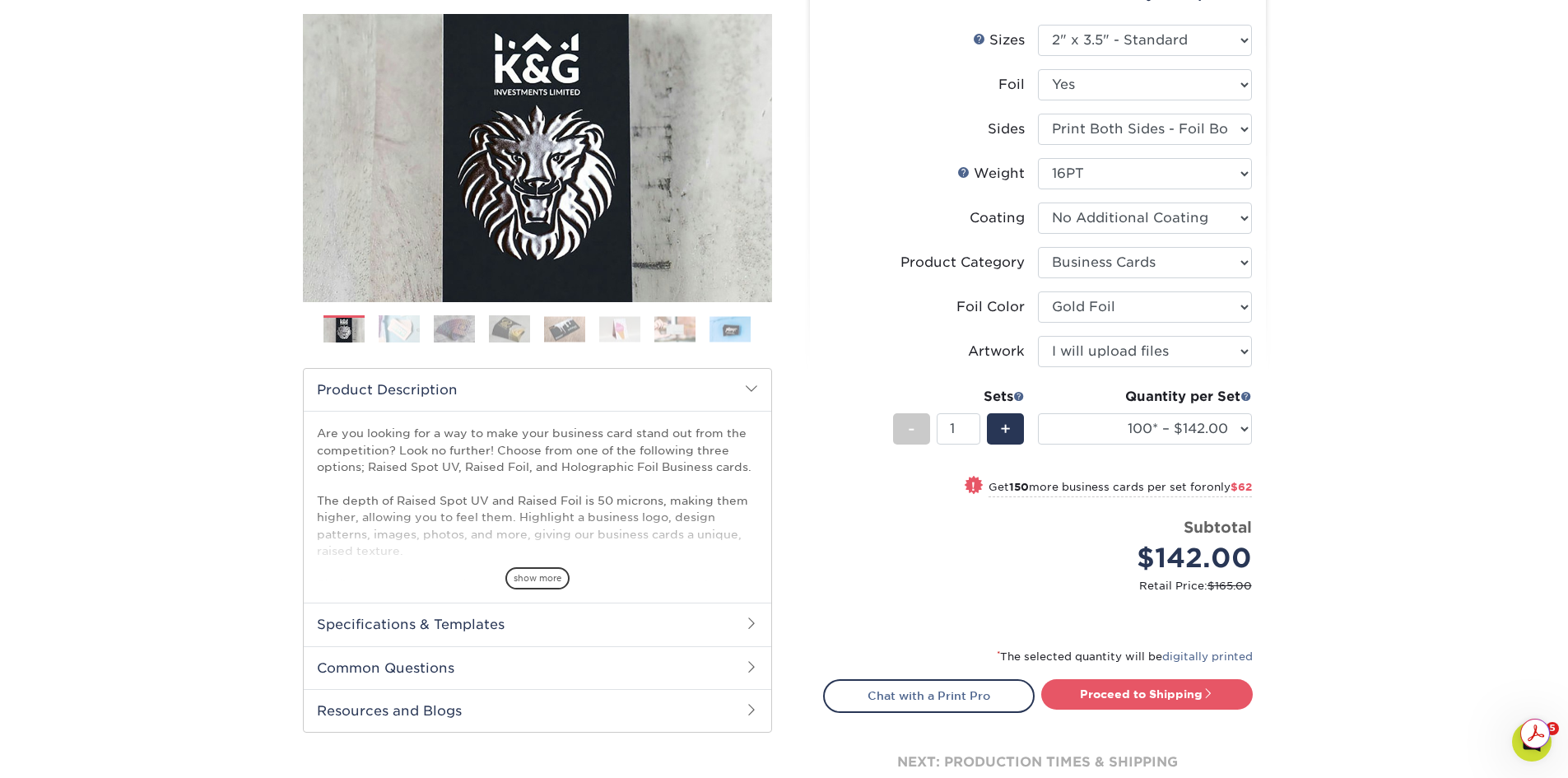
click at [1164, 559] on div "$142.00" at bounding box center [1151, 558] width 202 height 40
click at [1186, 527] on strong "Subtotal" at bounding box center [1219, 526] width 69 height 18
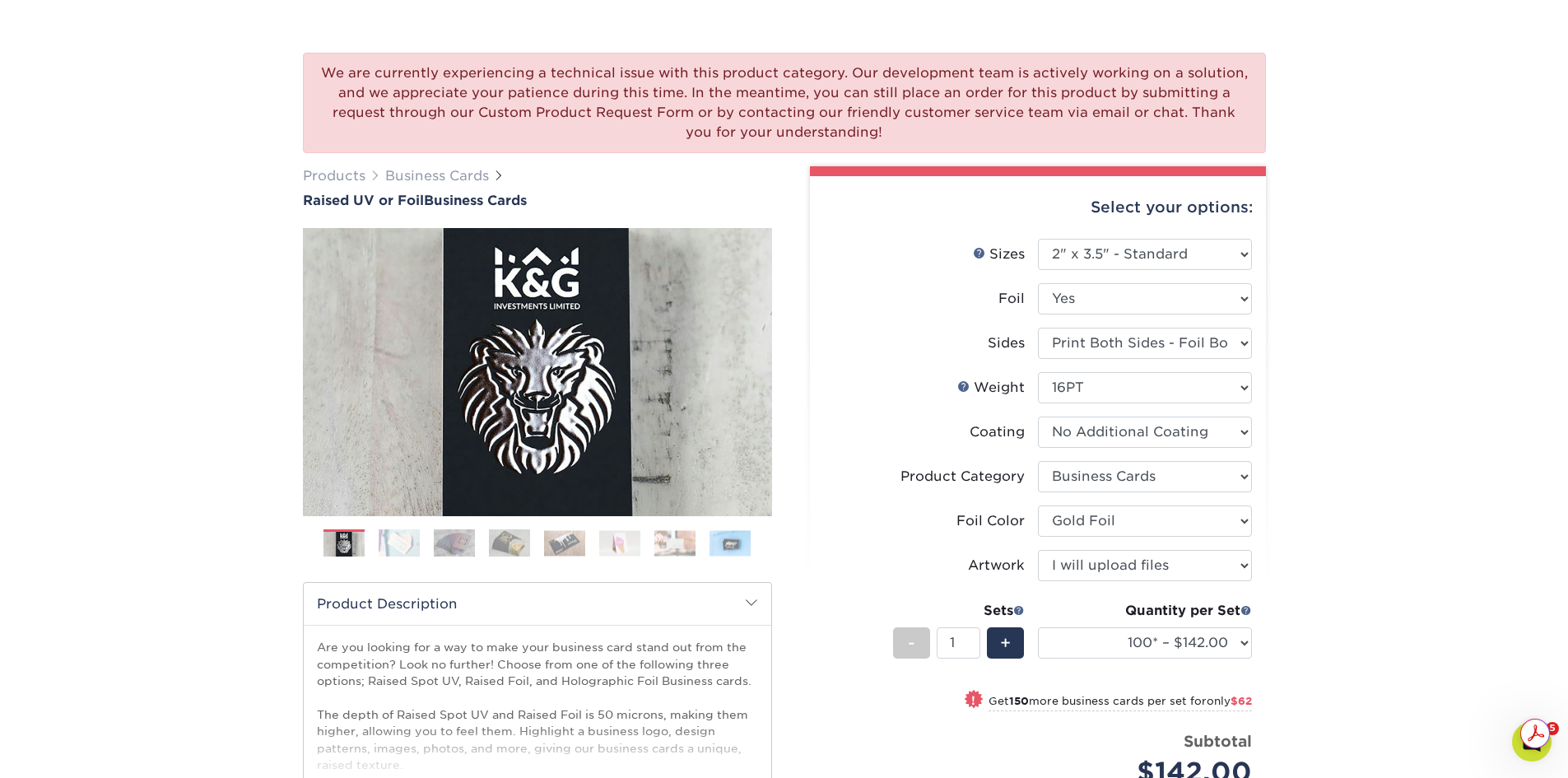
scroll to position [84, 0]
